Goal: Find specific fact: Find specific fact

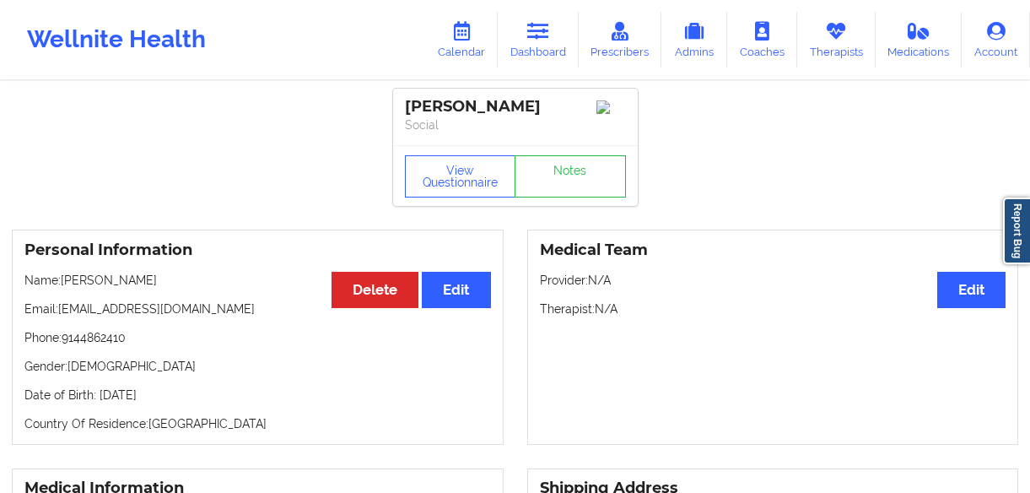
click at [573, 32] on link "Dashboard" at bounding box center [538, 40] width 81 height 56
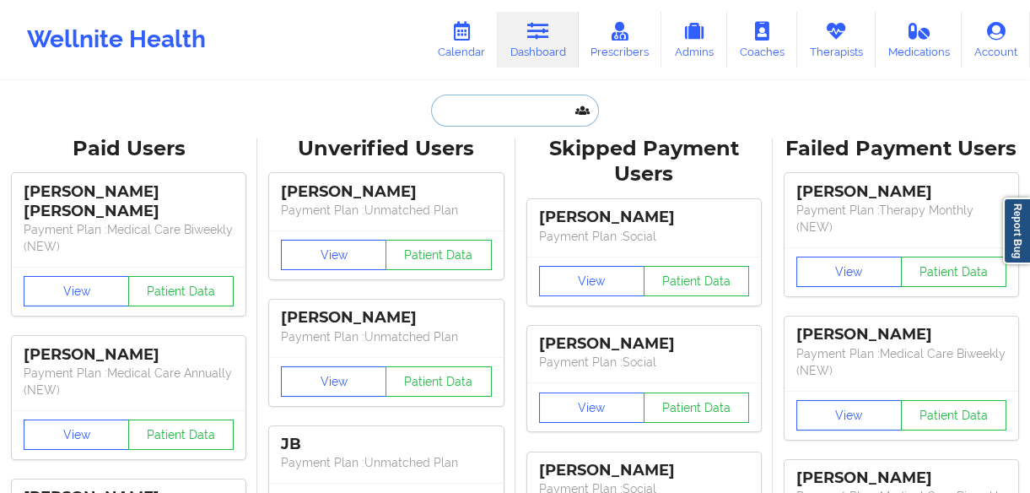
click at [495, 115] on input "text" at bounding box center [514, 111] width 167 height 32
paste input "[PERSON_NAME]"
type input "[PERSON_NAME]"
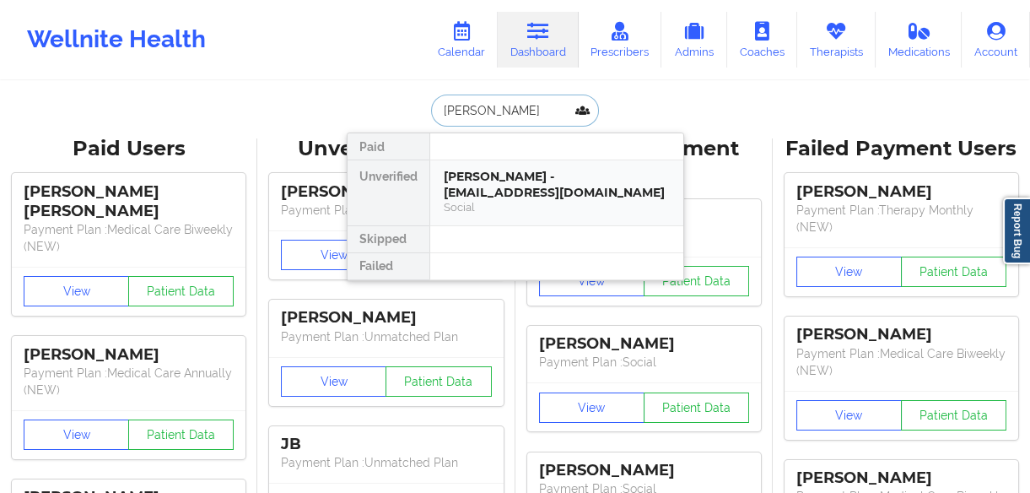
click at [520, 174] on div "[PERSON_NAME] - [EMAIL_ADDRESS][DOMAIN_NAME]" at bounding box center [557, 184] width 226 height 31
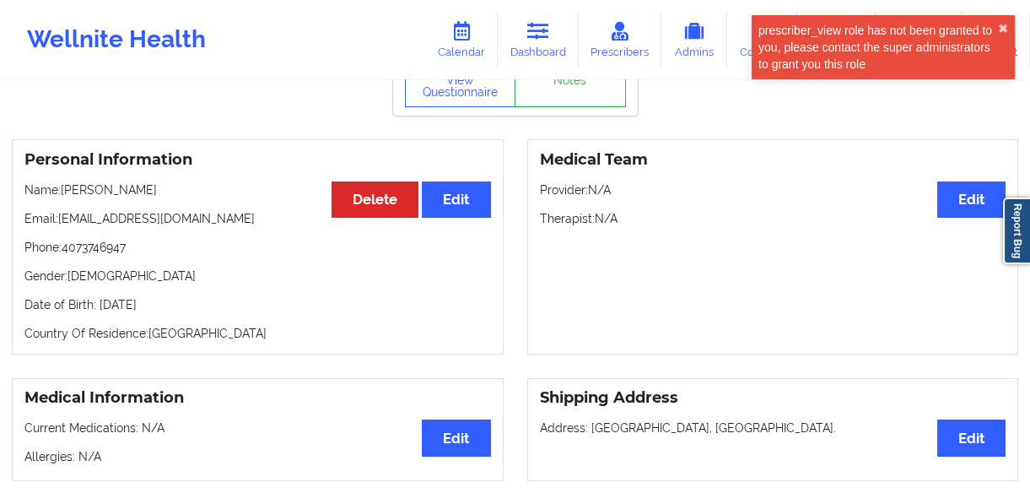
scroll to position [76, 0]
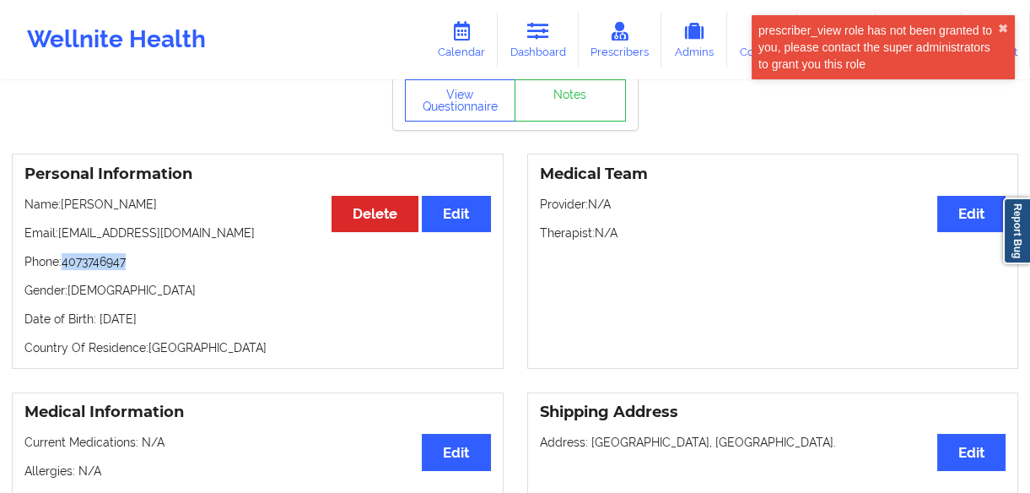
drag, startPoint x: 131, startPoint y: 264, endPoint x: 65, endPoint y: 262, distance: 65.9
click at [65, 262] on p "Phone: [PHONE_NUMBER]" at bounding box center [257, 261] width 467 height 17
copy p "4073746947"
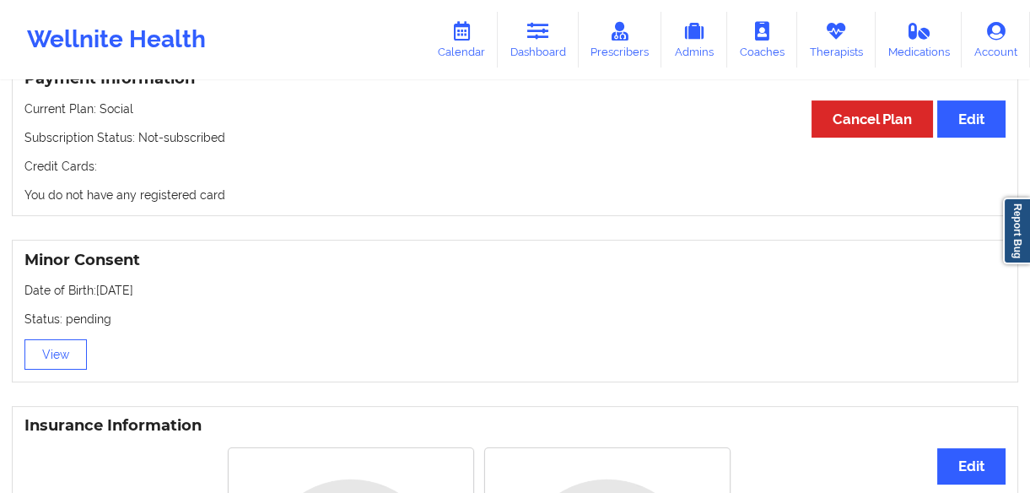
scroll to position [920, 0]
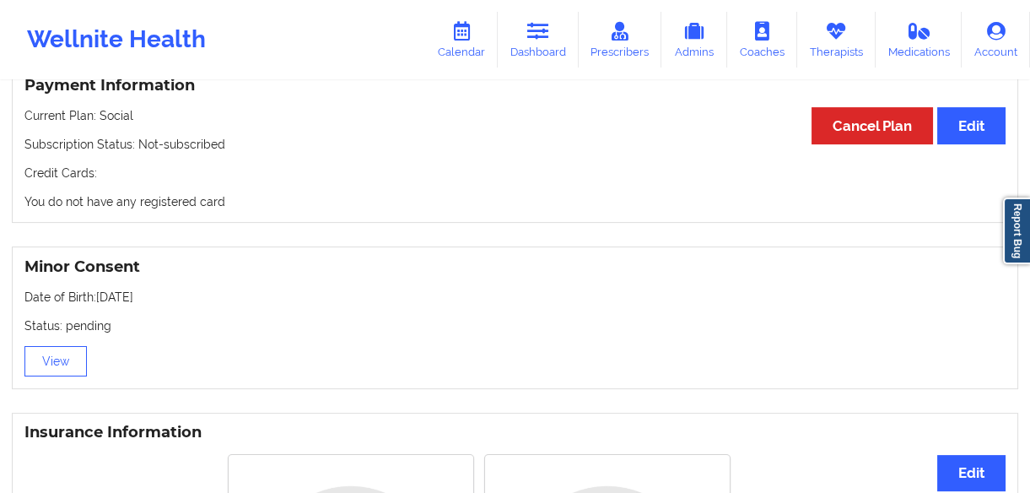
drag, startPoint x: 161, startPoint y: 292, endPoint x: 95, endPoint y: 304, distance: 67.7
click at [95, 304] on p "Date of Birth: [DEMOGRAPHIC_DATA]" at bounding box center [515, 297] width 982 height 17
copy p "[DATE]"
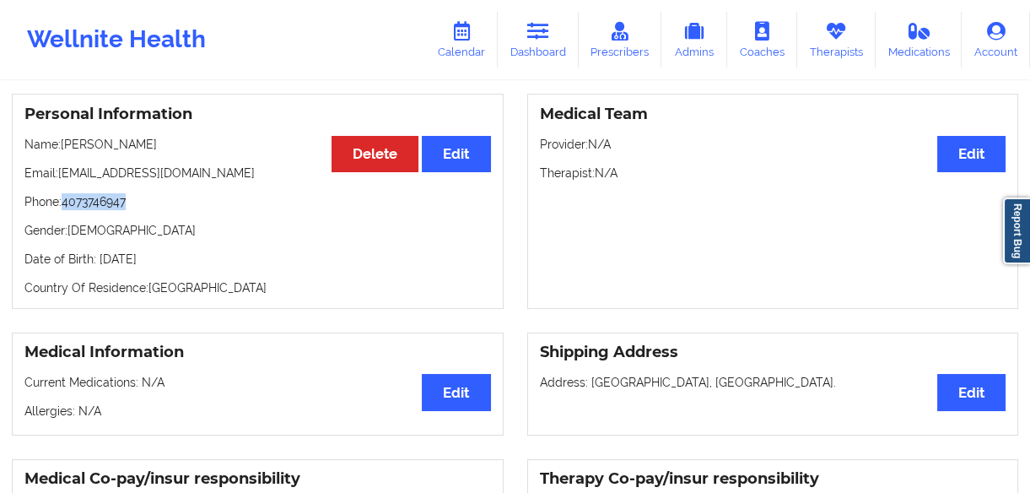
scroll to position [76, 0]
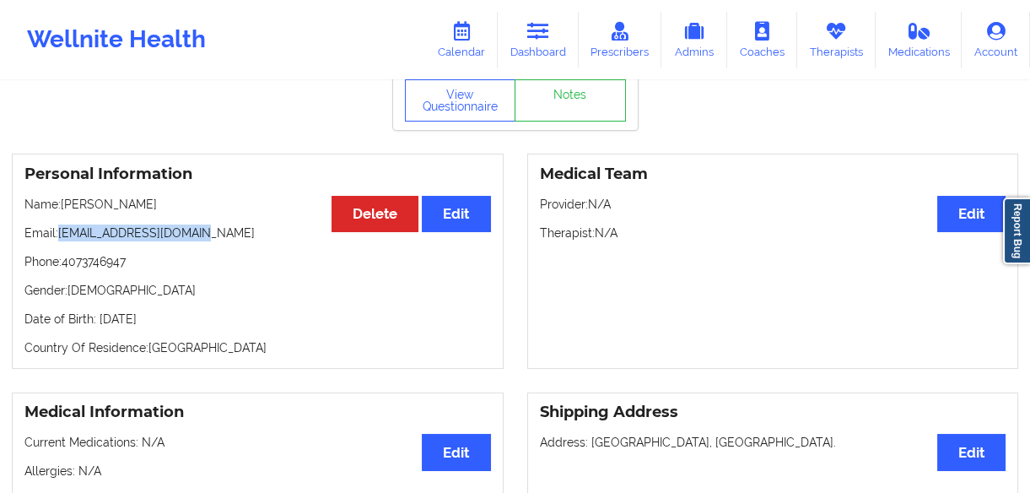
drag, startPoint x: 215, startPoint y: 235, endPoint x: 62, endPoint y: 244, distance: 153.9
click at [62, 241] on p "Email: [EMAIL_ADDRESS][DOMAIN_NAME]" at bounding box center [257, 232] width 467 height 17
copy p "[EMAIL_ADDRESS][DOMAIN_NAME]"
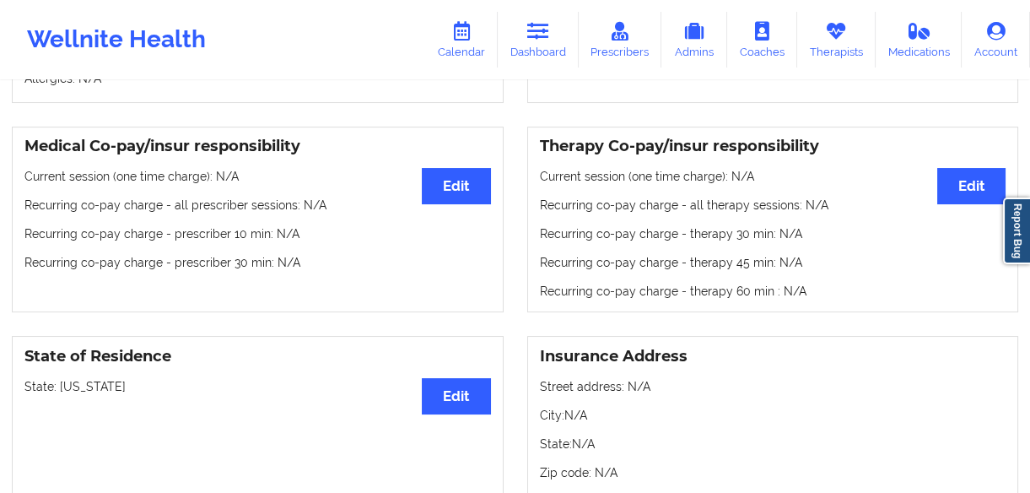
scroll to position [614, 0]
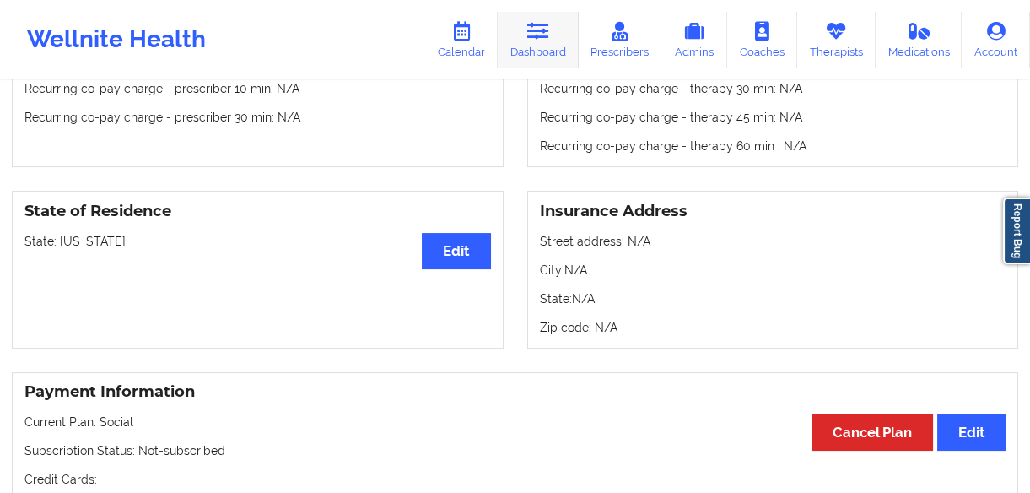
click at [523, 34] on link "Dashboard" at bounding box center [538, 40] width 81 height 56
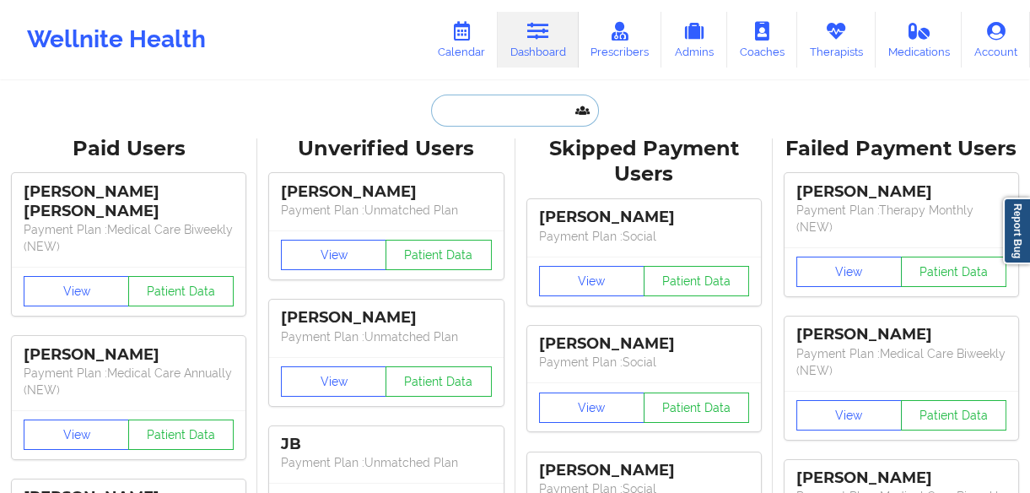
click at [457, 121] on input "text" at bounding box center [514, 111] width 167 height 32
paste input "[PERSON_NAME]"
type input "[PERSON_NAME]"
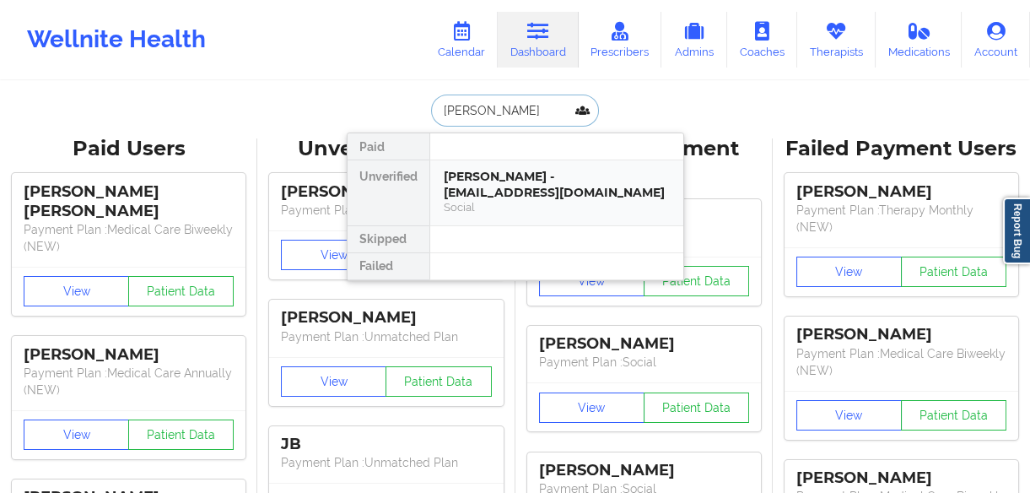
click at [525, 195] on div "[PERSON_NAME] - [EMAIL_ADDRESS][DOMAIN_NAME]" at bounding box center [557, 184] width 226 height 31
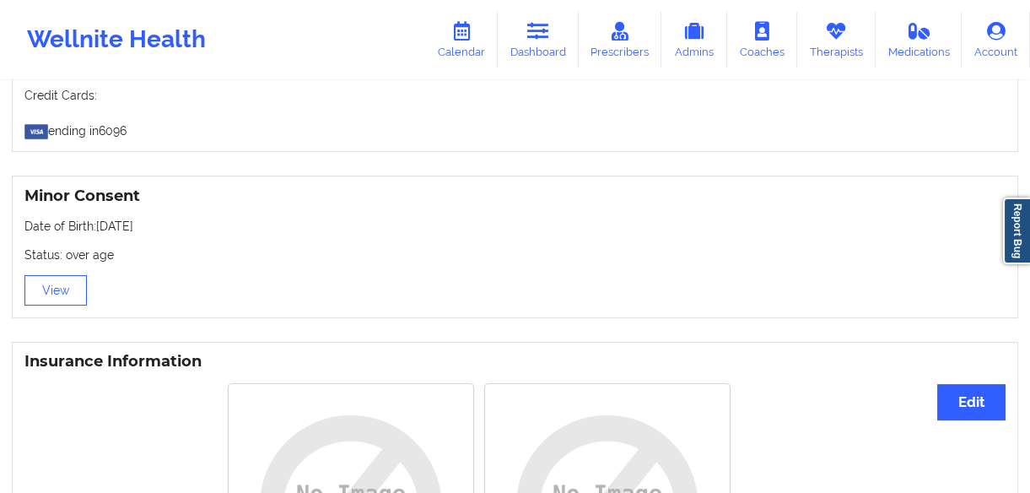
scroll to position [1534, 0]
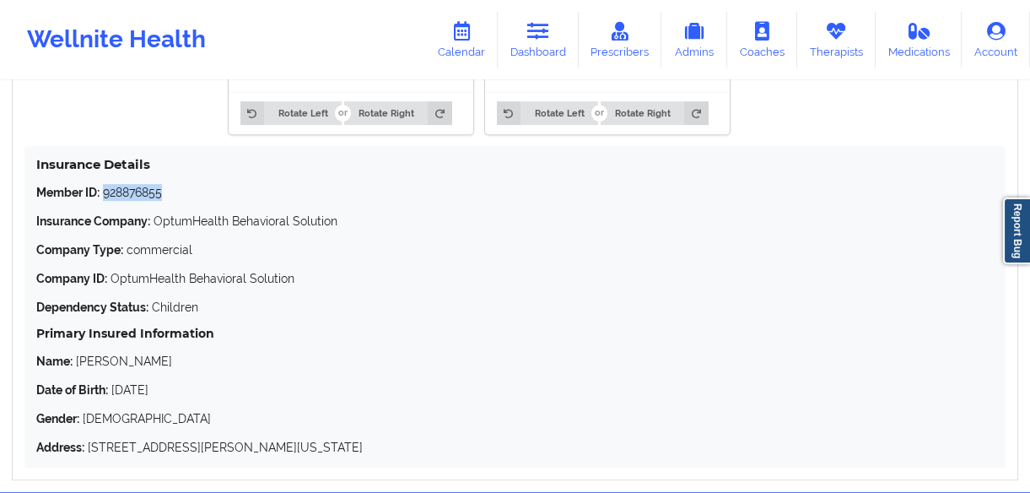
drag, startPoint x: 144, startPoint y: 197, endPoint x: 104, endPoint y: 202, distance: 40.7
click at [104, 201] on p "Member ID: 928876855" at bounding box center [515, 192] width 958 height 17
drag, startPoint x: 187, startPoint y: 387, endPoint x: 114, endPoint y: 396, distance: 73.9
click at [114, 396] on p "Date of Birth: [DEMOGRAPHIC_DATA]" at bounding box center [515, 389] width 958 height 17
copy p "[DATE]"
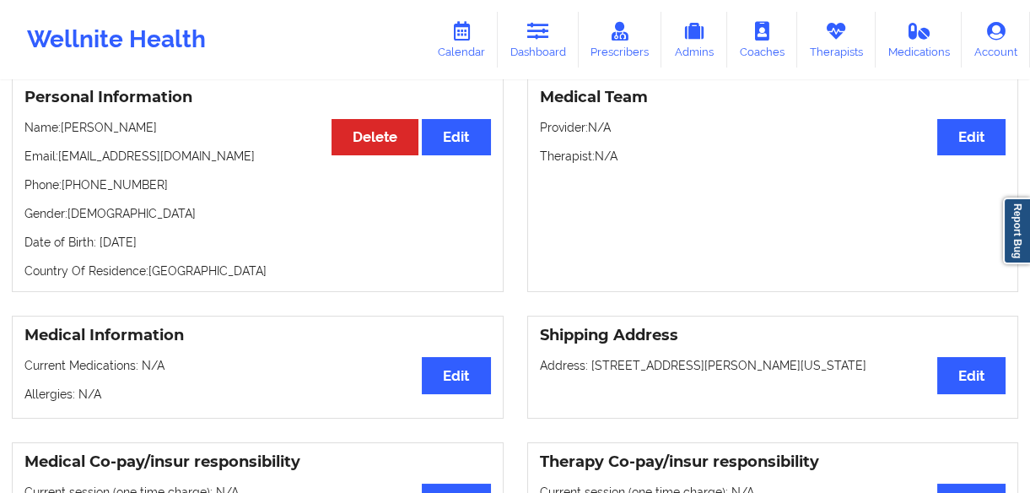
scroll to position [0, 0]
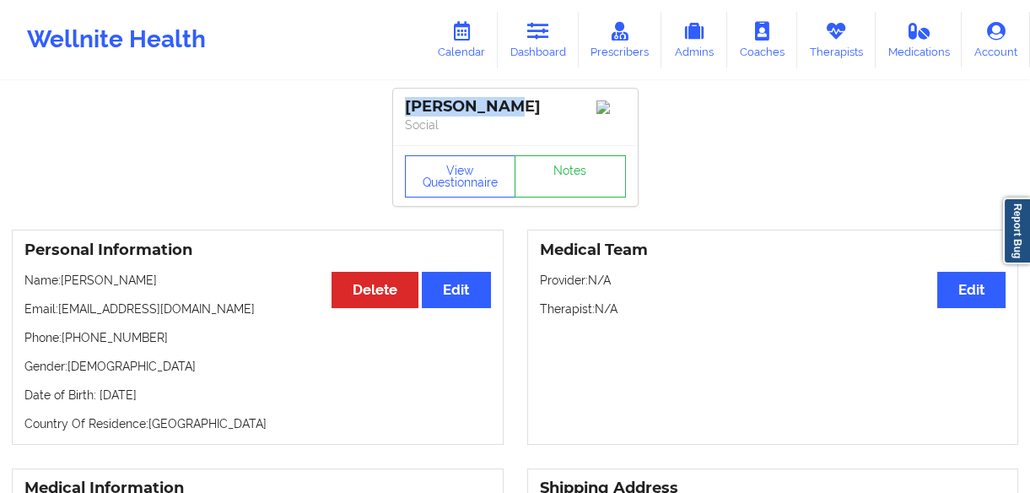
drag, startPoint x: 505, startPoint y: 102, endPoint x: 398, endPoint y: 108, distance: 107.3
click at [398, 108] on div "[PERSON_NAME] Social" at bounding box center [515, 117] width 245 height 57
copy div "[PERSON_NAME]"
drag, startPoint x: 149, startPoint y: 346, endPoint x: 73, endPoint y: 343, distance: 76.0
click at [73, 343] on p "Phone: [PHONE_NUMBER]" at bounding box center [257, 337] width 467 height 17
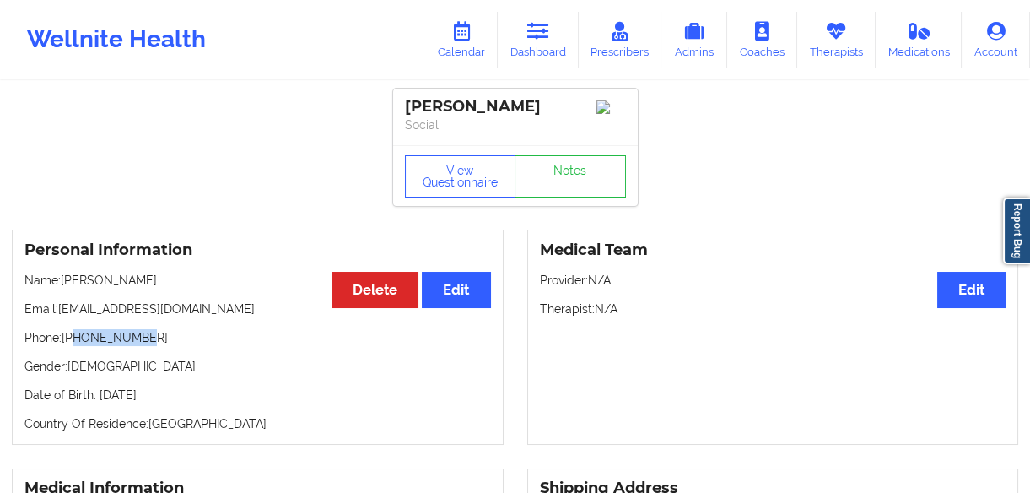
copy p "7604610041"
click at [514, 43] on link "Dashboard" at bounding box center [538, 40] width 81 height 56
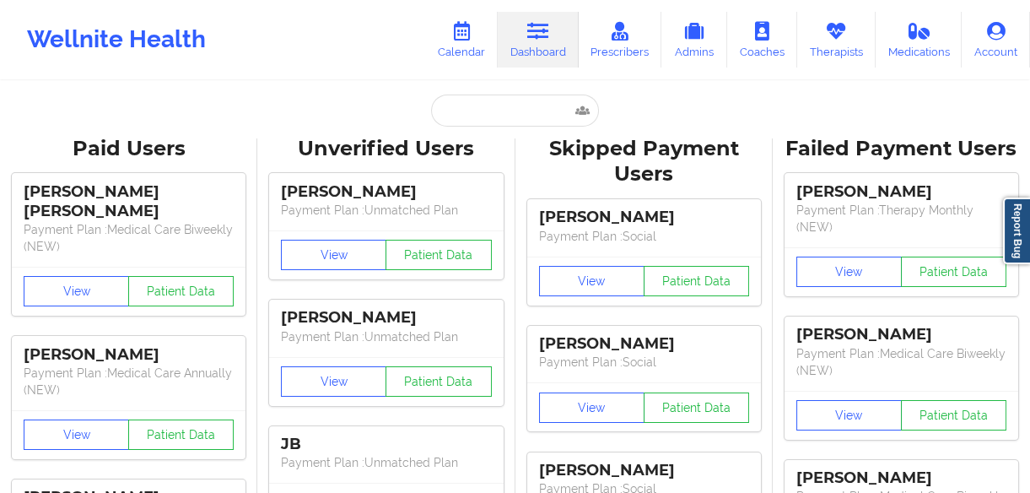
drag, startPoint x: 538, startPoint y: 129, endPoint x: 539, endPoint y: 113, distance: 16.1
click at [539, 113] on input "text" at bounding box center [514, 111] width 167 height 32
paste input "[PERSON_NAME]"
type input "[PERSON_NAME]"
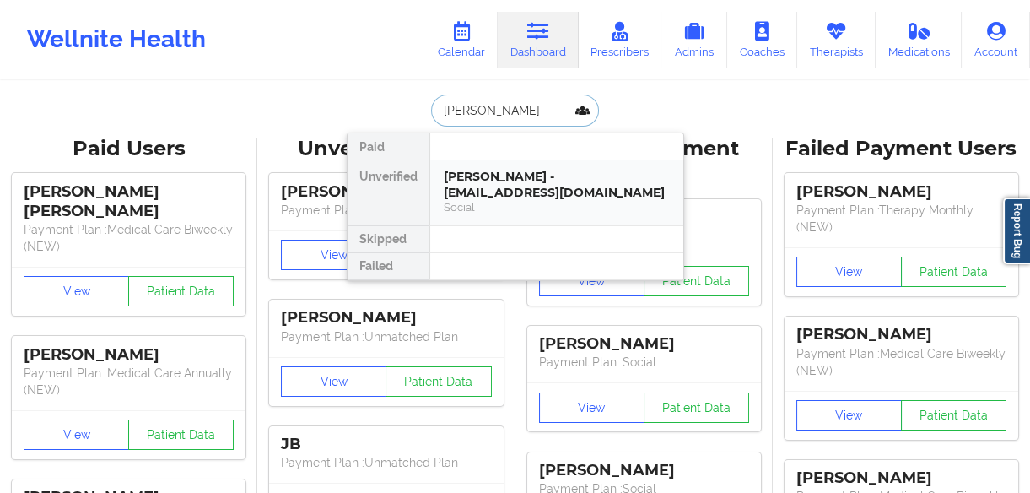
click at [478, 194] on div "[PERSON_NAME] - [EMAIL_ADDRESS][DOMAIN_NAME]" at bounding box center [557, 184] width 226 height 31
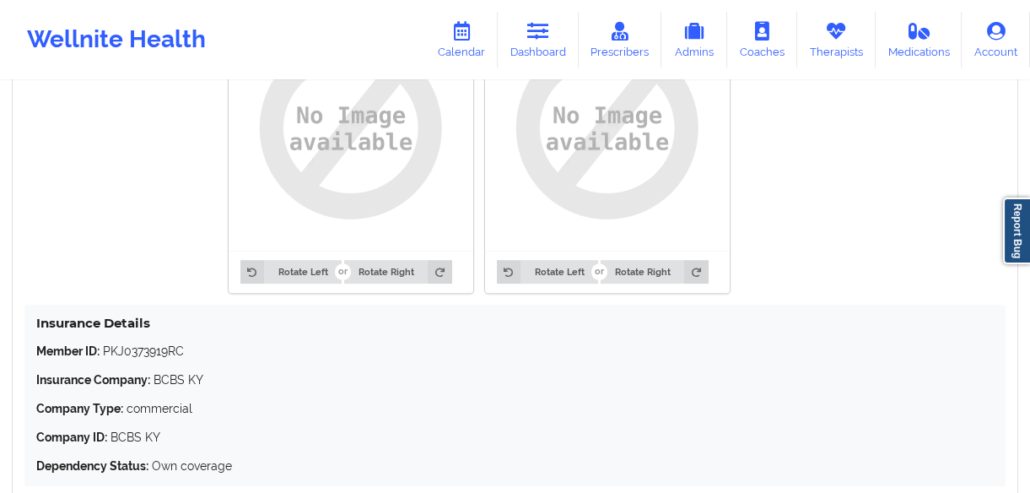
scroll to position [1466, 0]
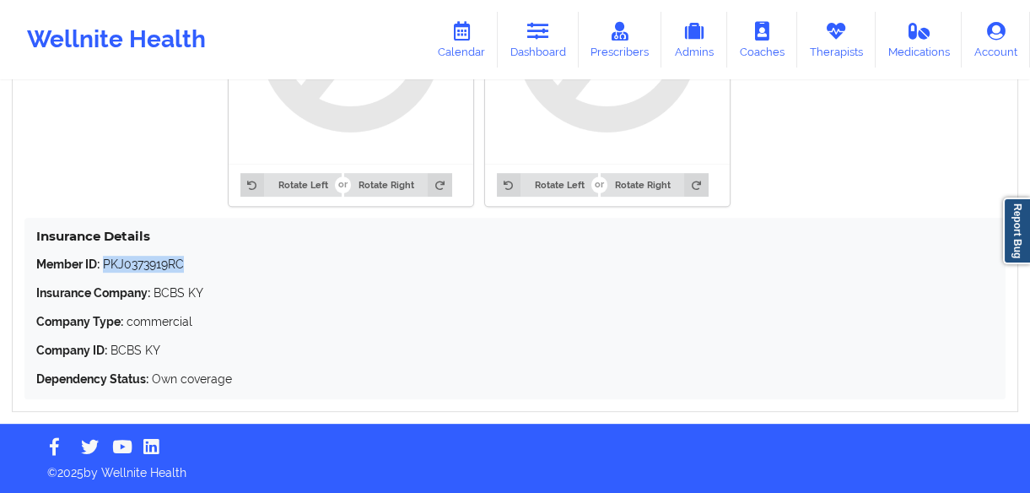
drag, startPoint x: 199, startPoint y: 263, endPoint x: 105, endPoint y: 265, distance: 93.7
click at [105, 265] on p "Member ID: PKJ0373919RC" at bounding box center [515, 264] width 958 height 17
copy p "PKJ0373919RC"
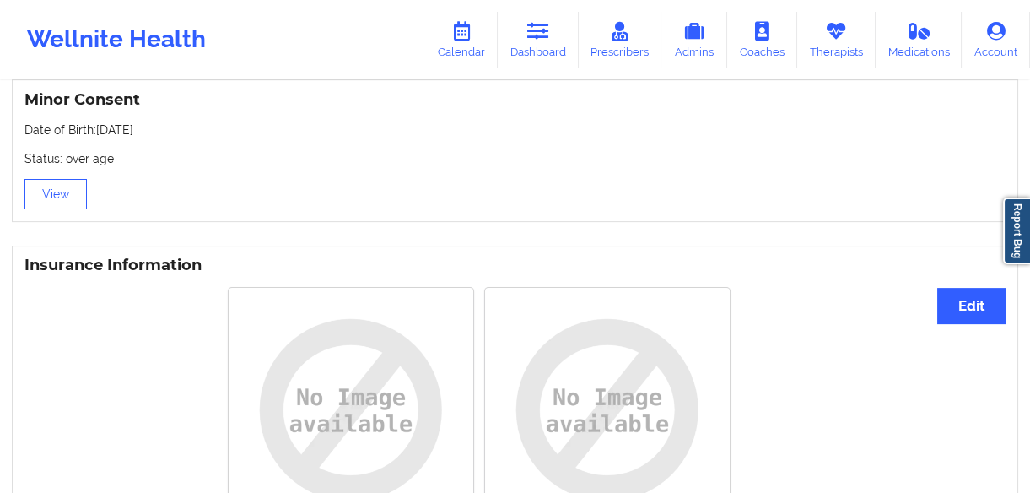
scroll to position [1082, 0]
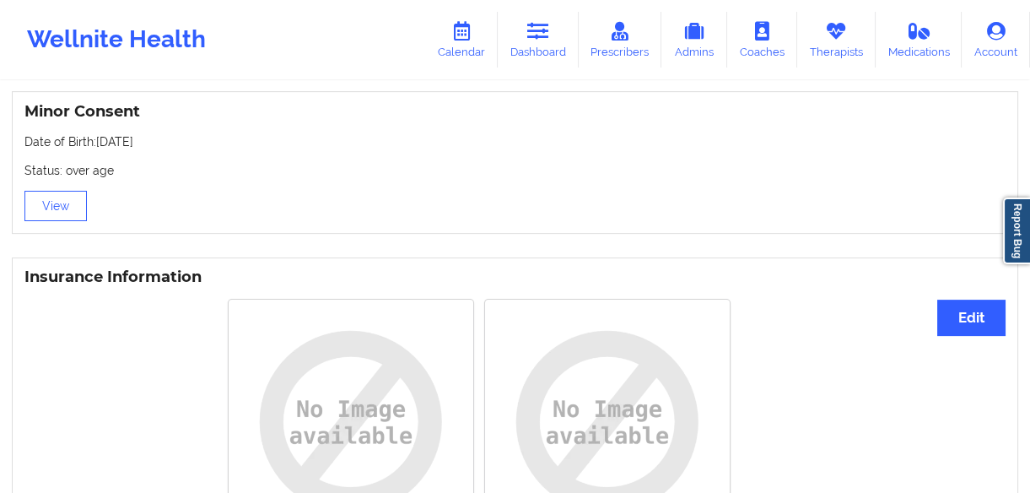
drag, startPoint x: 165, startPoint y: 142, endPoint x: 97, endPoint y: 143, distance: 68.4
click at [97, 143] on p "Date of Birth: [DEMOGRAPHIC_DATA]" at bounding box center [515, 141] width 982 height 17
copy p "[DATE]"
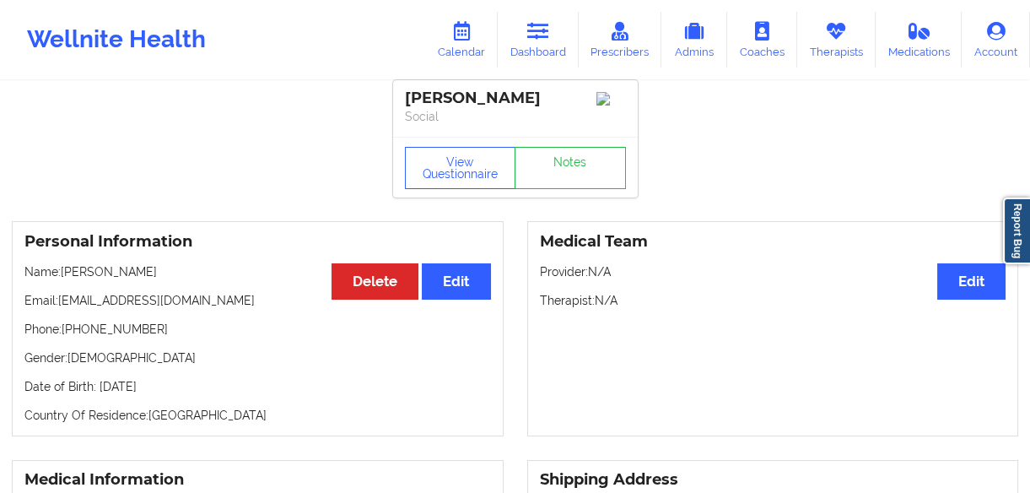
scroll to position [0, 0]
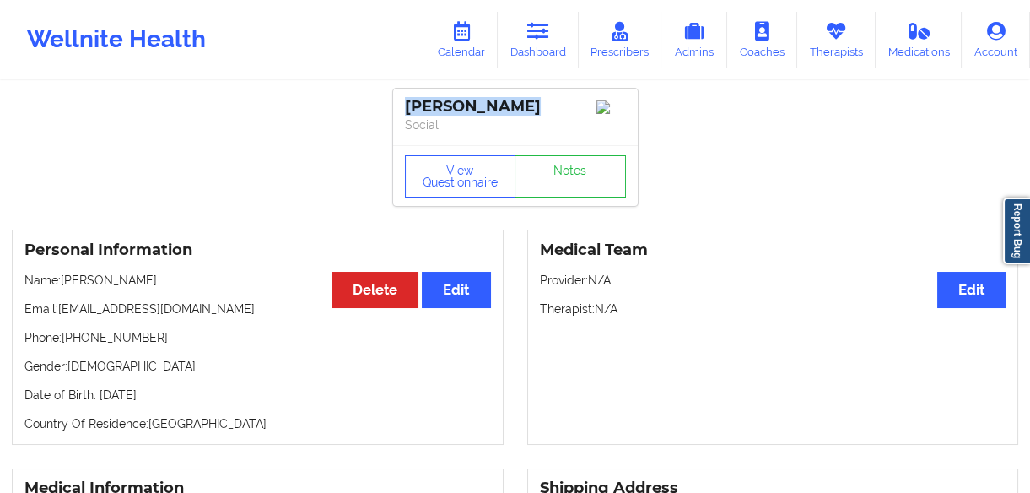
drag, startPoint x: 506, startPoint y: 105, endPoint x: 389, endPoint y: 106, distance: 117.3
copy div "[PERSON_NAME]"
